Goal: Task Accomplishment & Management: Use online tool/utility

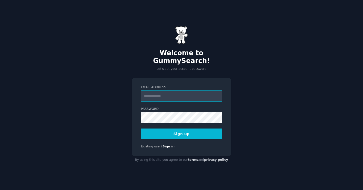
click at [187, 93] on input "Email Address" at bounding box center [181, 96] width 81 height 11
type input "**********"
click at [200, 130] on button "Sign up" at bounding box center [181, 134] width 81 height 11
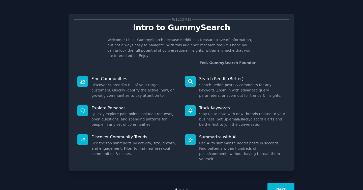
click at [278, 183] on button "Next" at bounding box center [281, 189] width 27 height 12
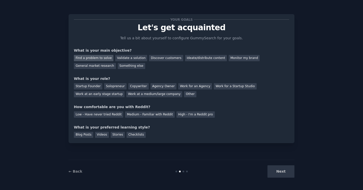
click at [105, 59] on div "Find a problem to solve" at bounding box center [94, 58] width 40 height 6
click at [119, 59] on div "Validate a solution" at bounding box center [131, 58] width 32 height 6
click at [106, 59] on div "Find a problem to solve" at bounding box center [94, 58] width 40 height 6
click at [109, 85] on div "Solopreneur" at bounding box center [115, 86] width 22 height 6
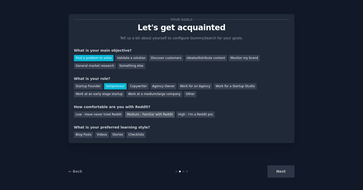
click at [162, 112] on div "Medium - Familiar with Reddit" at bounding box center [149, 115] width 49 height 6
click at [102, 134] on div "Videos" at bounding box center [102, 135] width 14 height 6
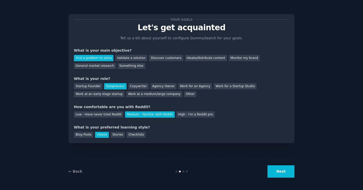
click at [275, 170] on button "Next" at bounding box center [281, 171] width 27 height 12
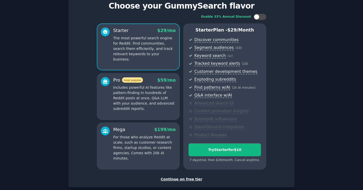
scroll to position [20, 0]
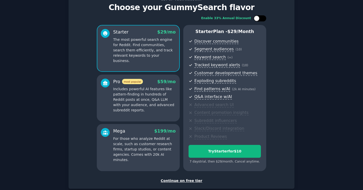
click at [260, 19] on div at bounding box center [260, 18] width 13 height 6
checkbox input "false"
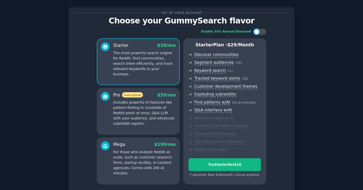
scroll to position [14, 0]
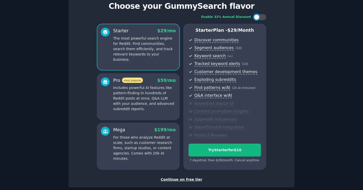
click at [180, 179] on div "Continue on free tier" at bounding box center [181, 179] width 215 height 5
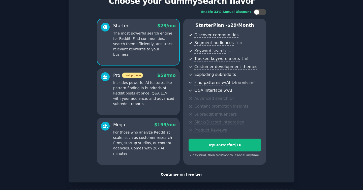
scroll to position [49, 0]
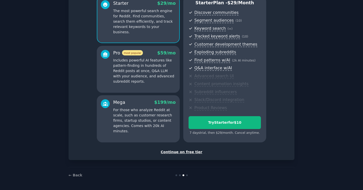
click at [188, 153] on div "Continue on free tier" at bounding box center [181, 152] width 215 height 5
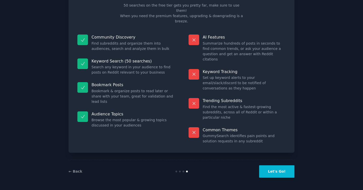
scroll to position [6, 0]
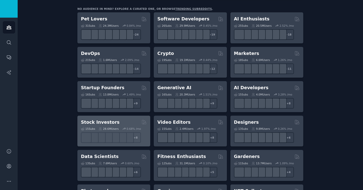
scroll to position [80, 0]
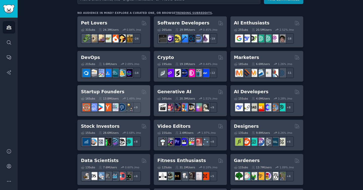
click at [126, 89] on div "Startup Founders" at bounding box center [114, 92] width 66 height 6
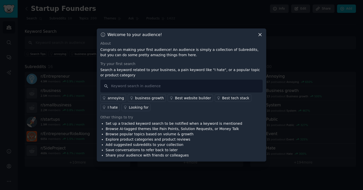
click at [133, 106] on div "Looking for" at bounding box center [139, 107] width 20 height 5
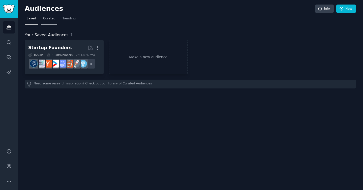
click at [48, 20] on span "Curated" at bounding box center [49, 18] width 12 height 5
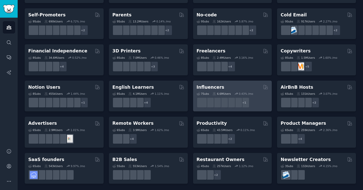
scroll to position [213, 0]
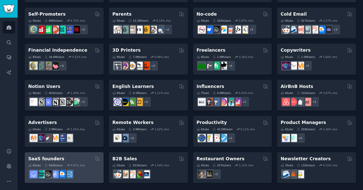
click at [74, 158] on div "SaaS founders" at bounding box center [64, 159] width 72 height 6
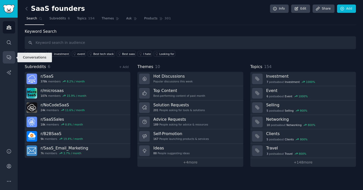
click at [9, 54] on link "Conversations" at bounding box center [9, 57] width 12 height 12
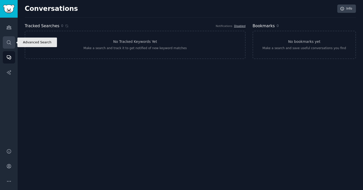
click at [9, 45] on link "Search" at bounding box center [9, 42] width 12 height 12
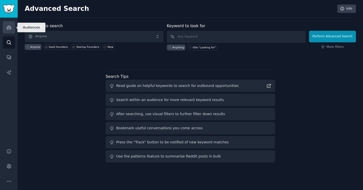
click at [8, 25] on icon "Sidebar" at bounding box center [8, 27] width 5 height 5
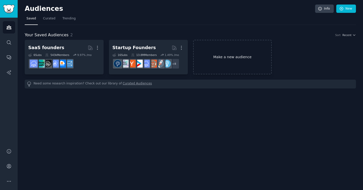
click at [223, 53] on link "Make a new audience" at bounding box center [232, 57] width 79 height 35
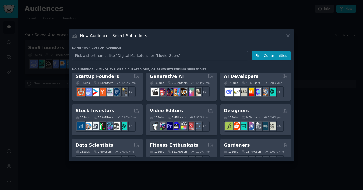
scroll to position [70, 0]
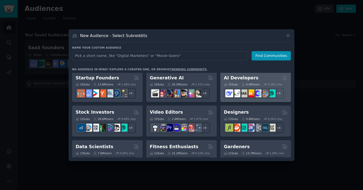
click at [259, 79] on div "AI Developers" at bounding box center [256, 78] width 64 height 6
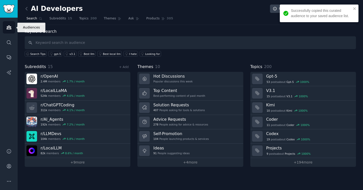
click at [9, 28] on icon "Sidebar" at bounding box center [8, 27] width 5 height 5
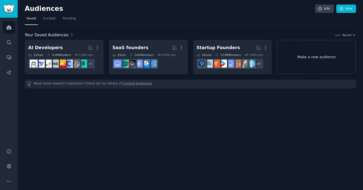
click at [301, 64] on link "Make a new audience" at bounding box center [316, 57] width 79 height 35
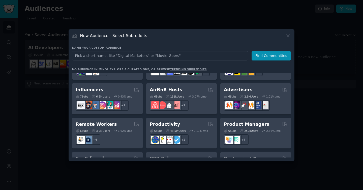
scroll to position [343, 0]
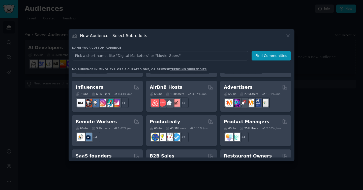
click at [285, 33] on div "New Audience - Select Subreddits" at bounding box center [181, 38] width 219 height 10
click at [289, 36] on icon at bounding box center [288, 35] width 5 height 5
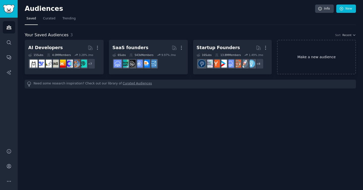
click at [309, 53] on link "Make a new audience" at bounding box center [316, 57] width 79 height 35
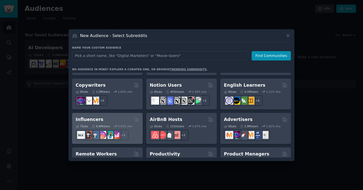
scroll to position [306, 0]
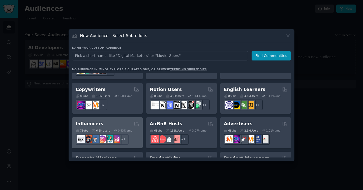
click at [115, 121] on div "Influencers" at bounding box center [108, 124] width 64 height 6
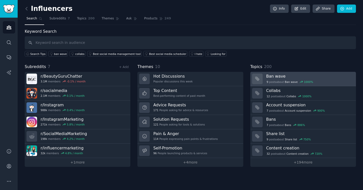
click at [307, 74] on h3 "Ban wave" at bounding box center [309, 76] width 86 height 5
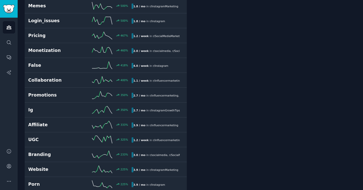
scroll to position [300, 0]
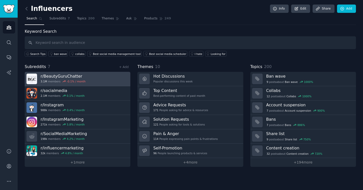
click at [92, 77] on link "r/ BeautyGuruChatter 3.1M members -0.1 % / month" at bounding box center [78, 79] width 106 height 14
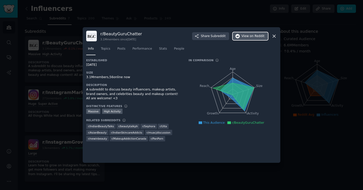
click at [244, 39] on button "View on Reddit" at bounding box center [250, 36] width 35 height 8
